Goal: Contribute content: Add original content to the website for others to see

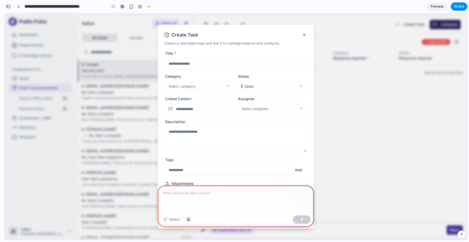
click at [246, 192] on p at bounding box center [235, 193] width 147 height 6
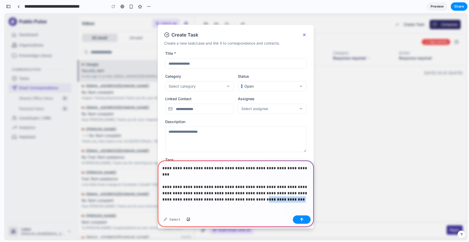
drag, startPoint x: 242, startPoint y: 193, endPoint x: 219, endPoint y: 194, distance: 22.7
click at [219, 194] on p "**********" at bounding box center [235, 180] width 147 height 31
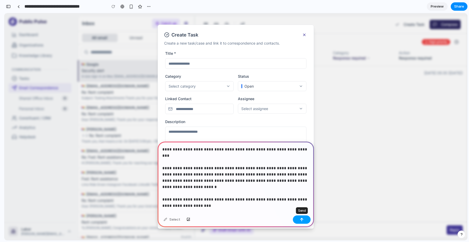
click at [302, 218] on div "button" at bounding box center [302, 219] width 4 height 4
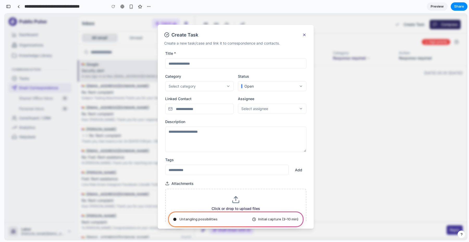
type input "**********"
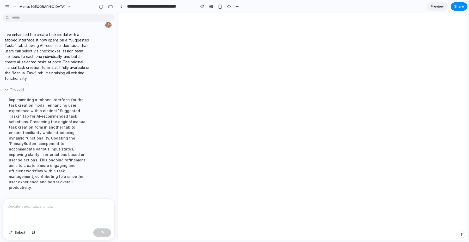
scroll to position [57, 0]
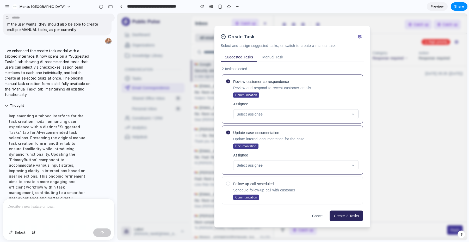
click at [312, 110] on div "Select assignee" at bounding box center [295, 114] width 125 height 10
click at [304, 115] on div "Select assignee" at bounding box center [292, 113] width 112 height 5
click at [275, 57] on button "Manual Task" at bounding box center [272, 56] width 29 height 9
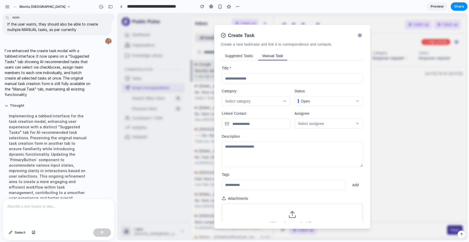
click at [241, 57] on button "Suggested Tasks" at bounding box center [238, 55] width 36 height 9
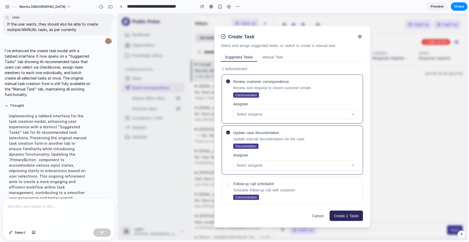
click at [229, 133] on icon at bounding box center [228, 132] width 3 height 3
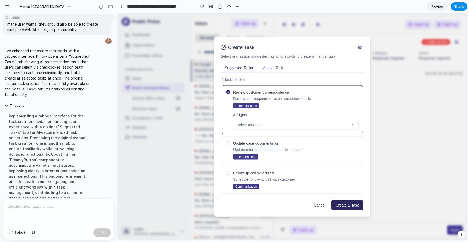
click at [228, 143] on div at bounding box center [228, 143] width 4 height 4
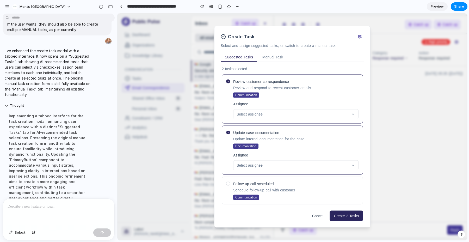
click at [228, 133] on icon at bounding box center [228, 132] width 3 height 3
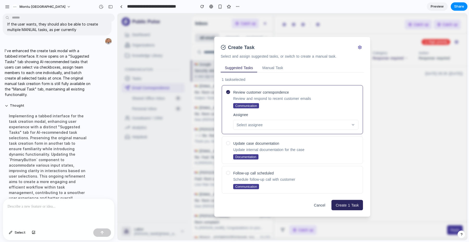
click at [227, 91] on icon at bounding box center [228, 92] width 3 height 3
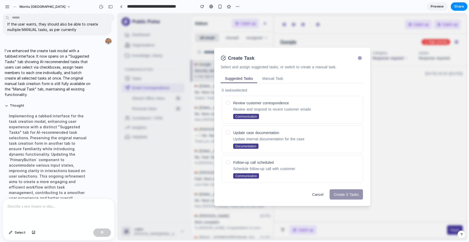
click at [226, 160] on div at bounding box center [228, 162] width 4 height 4
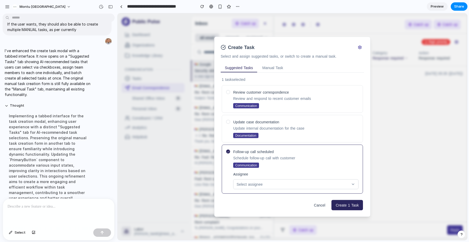
click at [262, 185] on span "Select assignee" at bounding box center [249, 183] width 26 height 5
click at [266, 66] on button "Manual Task" at bounding box center [272, 67] width 29 height 9
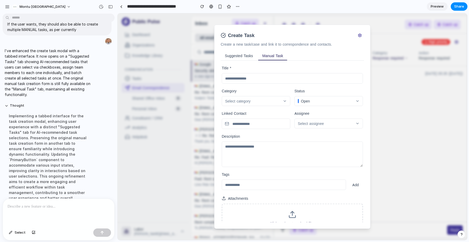
click at [235, 53] on button "Suggested Tasks" at bounding box center [238, 55] width 36 height 9
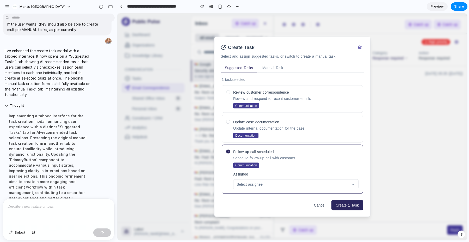
click at [55, 214] on div at bounding box center [58, 212] width 111 height 28
click at [18, 231] on span "Select" at bounding box center [20, 232] width 11 height 5
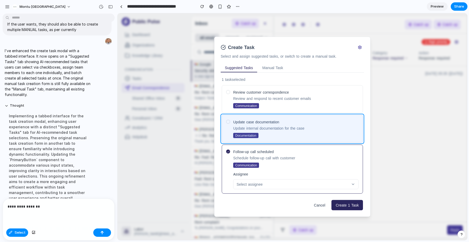
click at [307, 116] on div at bounding box center [292, 127] width 349 height 226
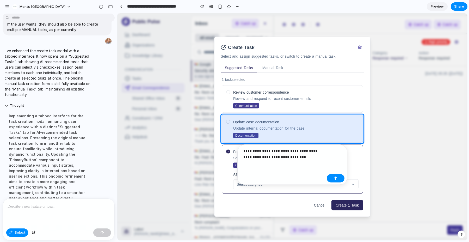
click at [304, 163] on div "**********" at bounding box center [283, 155] width 81 height 16
drag, startPoint x: 312, startPoint y: 157, endPoint x: 303, endPoint y: 151, distance: 10.8
click at [303, 151] on p "**********" at bounding box center [283, 153] width 81 height 12
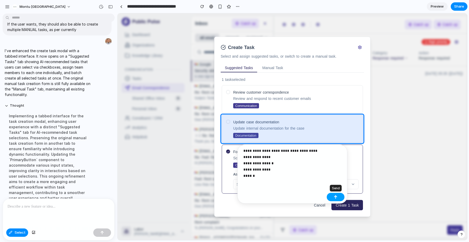
click at [335, 194] on button "button" at bounding box center [335, 197] width 18 height 8
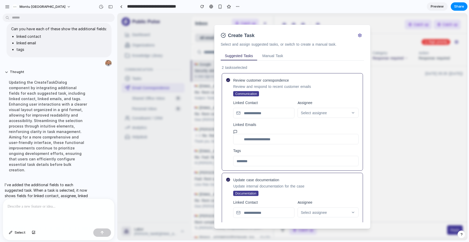
scroll to position [0, 0]
click at [63, 208] on p at bounding box center [59, 206] width 102 height 6
click at [16, 230] on span "Select" at bounding box center [20, 232] width 11 height 5
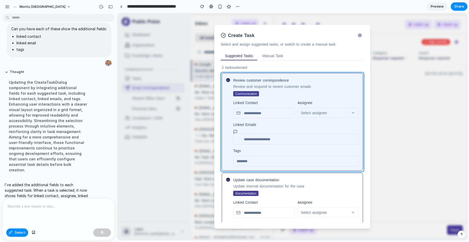
click at [329, 77] on div at bounding box center [292, 127] width 349 height 226
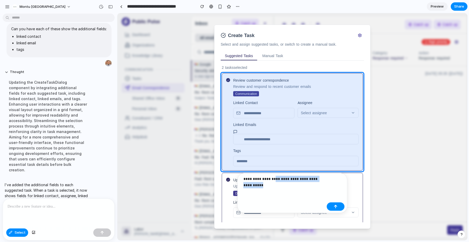
drag, startPoint x: 288, startPoint y: 185, endPoint x: 275, endPoint y: 179, distance: 14.7
click at [275, 179] on p "**********" at bounding box center [283, 181] width 81 height 12
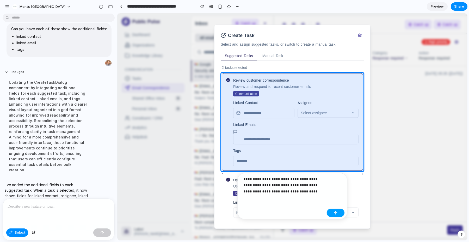
click at [333, 214] on button "button" at bounding box center [335, 212] width 18 height 8
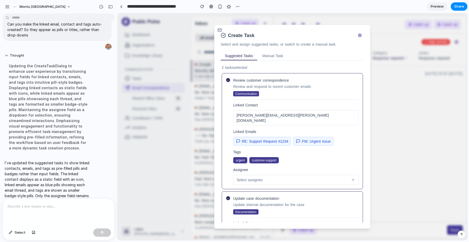
click at [255, 114] on span "[PERSON_NAME][EMAIL_ADDRESS][PERSON_NAME][DOMAIN_NAME]" at bounding box center [295, 117] width 118 height 10
click at [273, 138] on span "RE: Support Request #1234" at bounding box center [265, 140] width 46 height 5
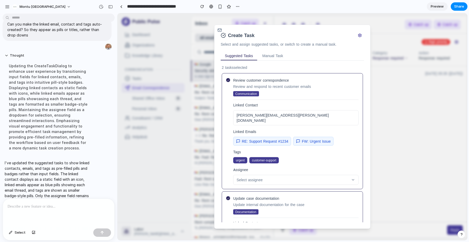
click at [303, 138] on span "FW: Urgent Issue" at bounding box center [315, 140] width 29 height 5
click at [280, 177] on div "Select assignee" at bounding box center [292, 179] width 112 height 5
click at [12, 233] on div "button" at bounding box center [11, 232] width 4 height 3
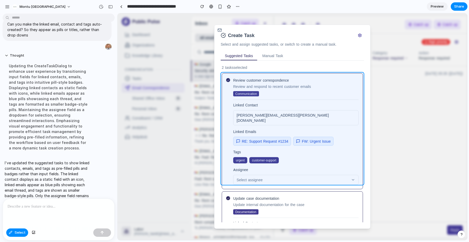
click at [287, 74] on div at bounding box center [292, 127] width 349 height 226
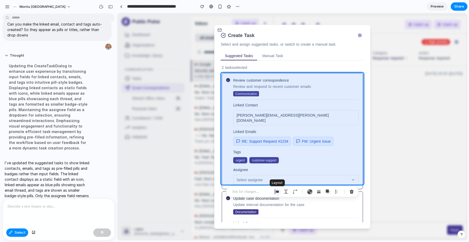
click at [276, 193] on div "button" at bounding box center [276, 191] width 5 height 5
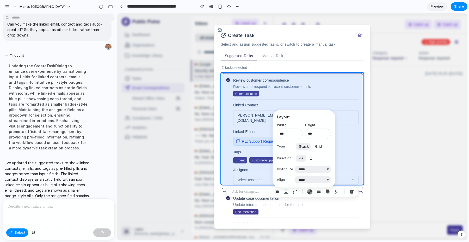
click at [319, 148] on span "Grid" at bounding box center [318, 146] width 7 height 5
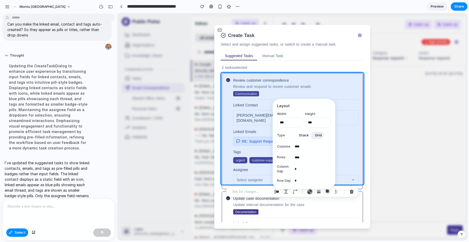
click at [303, 134] on span "Stack" at bounding box center [304, 134] width 10 height 5
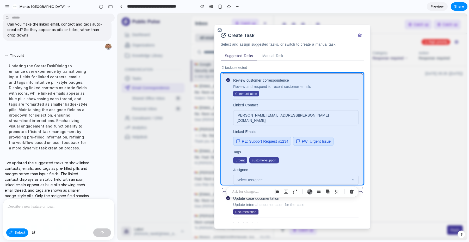
click at [260, 193] on p at bounding box center [251, 191] width 39 height 6
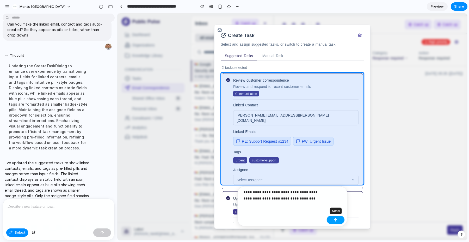
click at [336, 219] on div "button" at bounding box center [335, 220] width 4 height 4
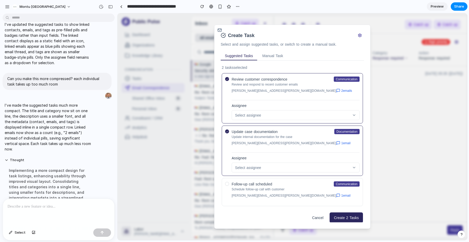
scroll to position [337, 0]
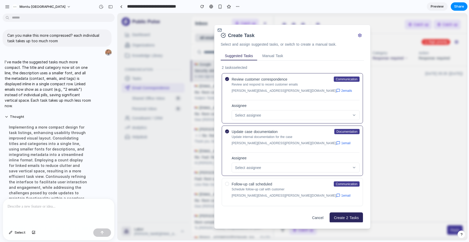
click at [229, 138] on div "Update case documentation Documentation Update internal documentation for the c…" at bounding box center [292, 150] width 134 height 43
click at [227, 135] on div at bounding box center [227, 150] width 4 height 43
click at [227, 132] on icon at bounding box center [227, 131] width 3 height 3
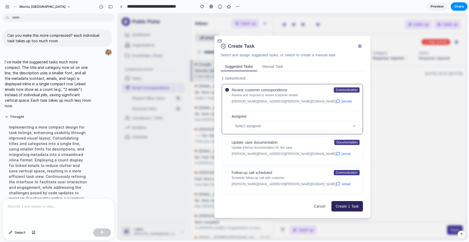
click at [227, 91] on icon at bounding box center [227, 90] width 3 height 3
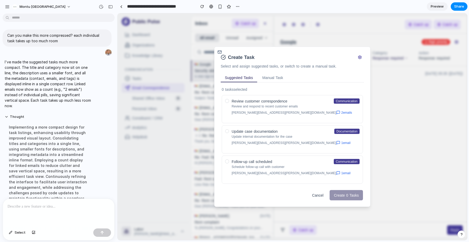
click at [227, 132] on div at bounding box center [227, 131] width 4 height 4
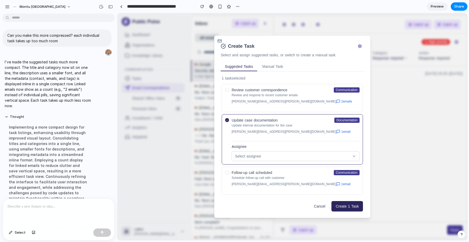
click at [246, 155] on span "Select assignee" at bounding box center [248, 155] width 26 height 5
click at [225, 93] on div "Review customer correspondence Communication Review and respond to recent custo…" at bounding box center [292, 98] width 141 height 28
click at [225, 92] on div at bounding box center [227, 90] width 4 height 4
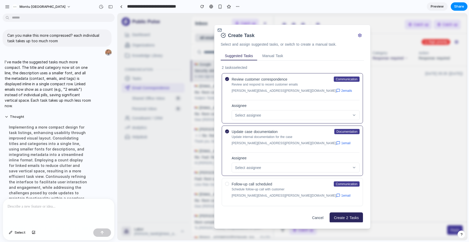
click at [228, 81] on div at bounding box center [227, 79] width 4 height 4
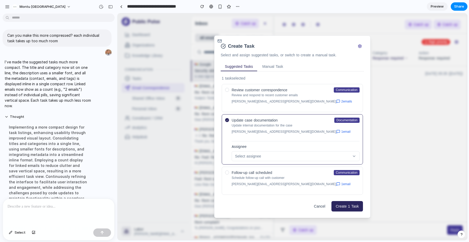
click at [227, 121] on icon at bounding box center [227, 120] width 3 height 3
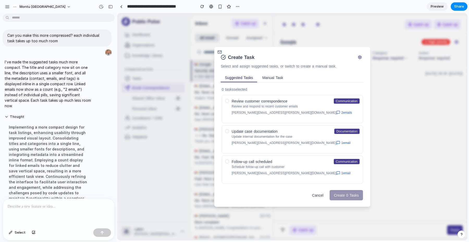
click at [273, 82] on button "Manual Task" at bounding box center [272, 77] width 29 height 9
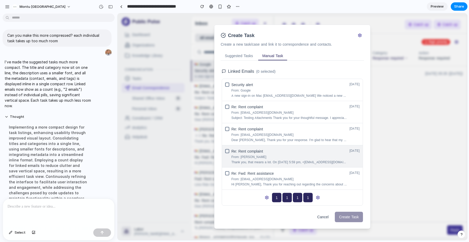
scroll to position [0, 0]
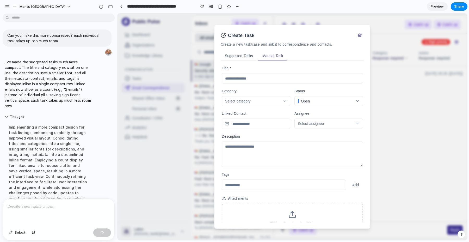
click at [247, 57] on button "Suggested Tasks" at bounding box center [238, 55] width 36 height 9
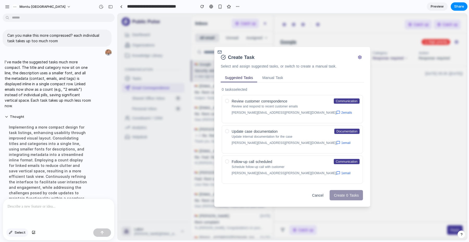
click at [16, 235] on button "Select" at bounding box center [17, 232] width 22 height 8
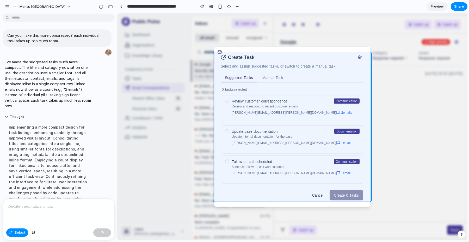
click at [275, 56] on div at bounding box center [292, 127] width 349 height 226
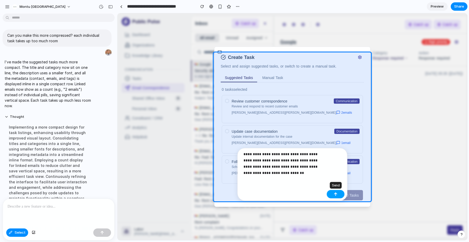
click at [335, 194] on div "button" at bounding box center [335, 194] width 4 height 4
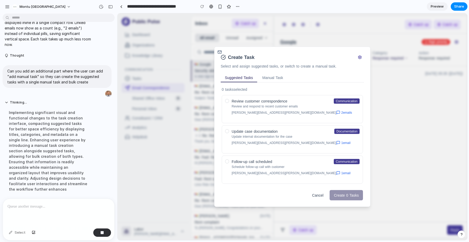
scroll to position [401, 0]
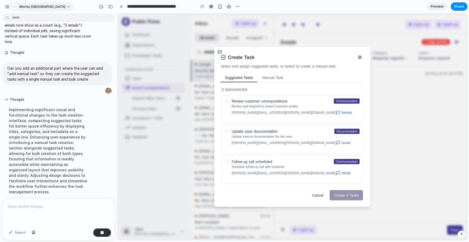
click at [47, 5] on button "Montu [GEOGRAPHIC_DATA]" at bounding box center [41, 7] width 63 height 8
click at [72, 6] on div "Settings Invite members Change theme Sign out" at bounding box center [234, 121] width 469 height 242
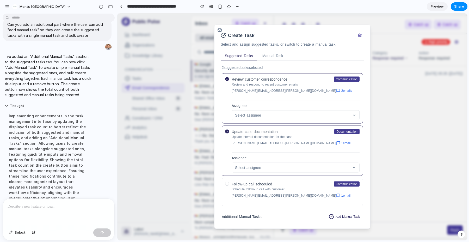
scroll to position [3, 0]
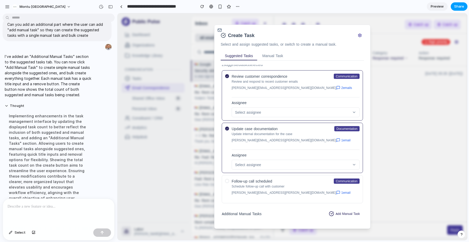
click at [458, 8] on span "Share" at bounding box center [459, 6] width 10 height 5
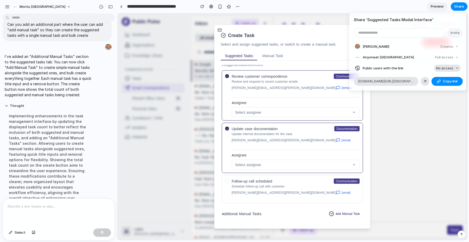
click at [444, 67] on span "No access" at bounding box center [444, 68] width 17 height 5
click at [442, 86] on span "Full access" at bounding box center [440, 87] width 18 height 5
click at [444, 82] on span "Copy link" at bounding box center [450, 81] width 15 height 5
